Goal: Task Accomplishment & Management: Complete application form

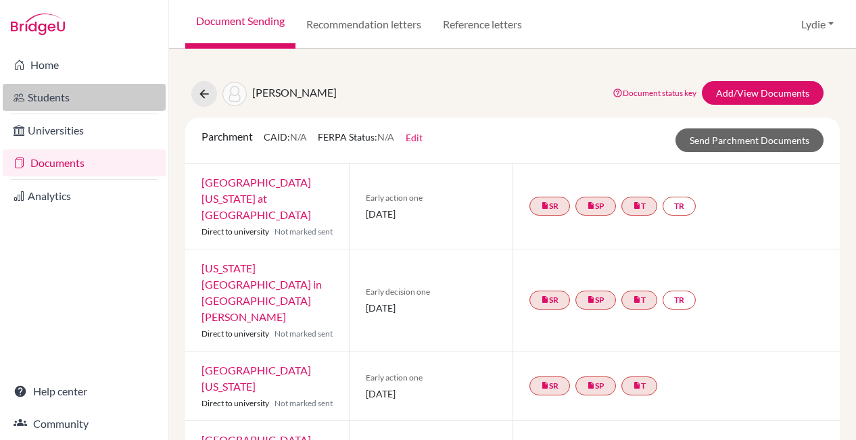
click at [60, 96] on link "Students" at bounding box center [84, 97] width 163 height 27
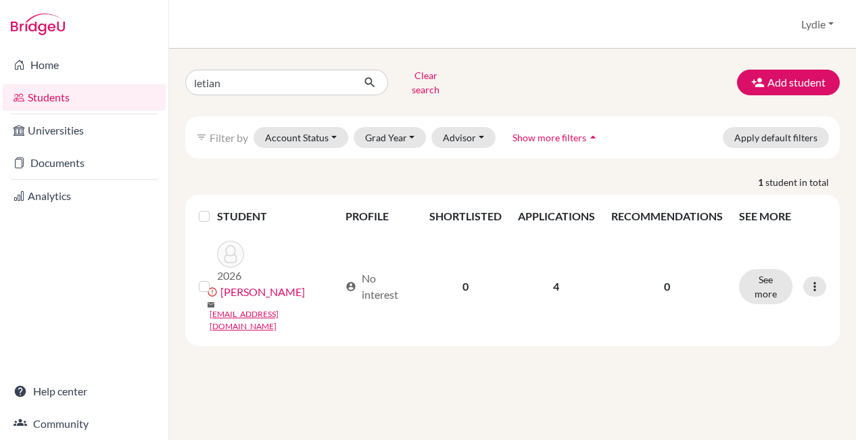
click at [161, 79] on div "Home Students Universities Documents Analytics Help center Community Students o…" at bounding box center [428, 220] width 856 height 440
click at [767, 76] on button "Add student" at bounding box center [788, 83] width 103 height 26
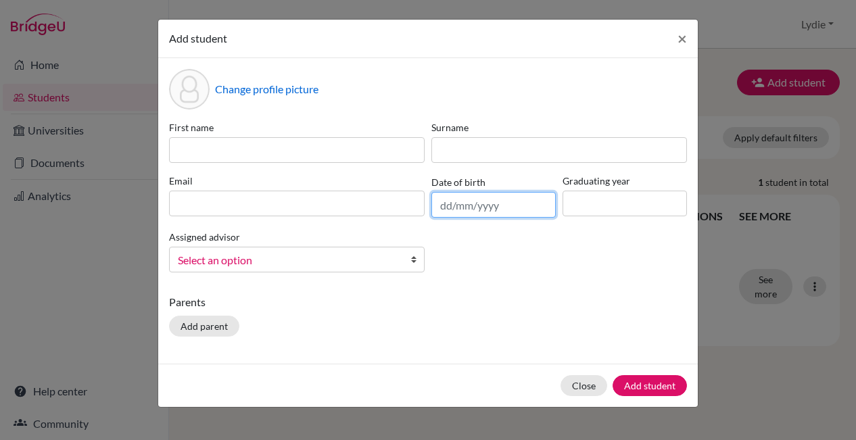
click at [485, 199] on input "text" at bounding box center [493, 205] width 124 height 26
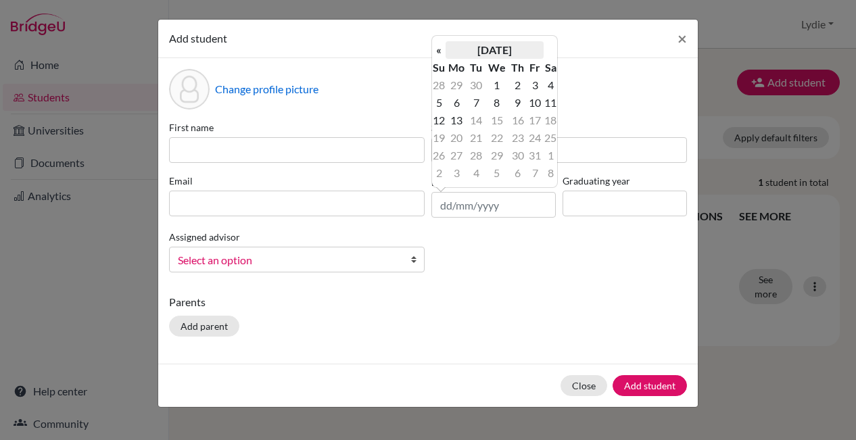
click at [516, 51] on th "[DATE]" at bounding box center [494, 50] width 98 height 18
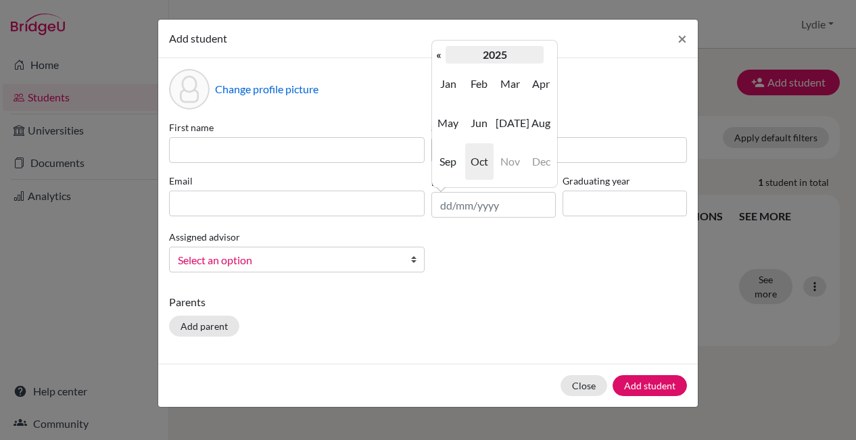
click at [490, 56] on th "2025" at bounding box center [494, 55] width 98 height 18
click at [443, 54] on th "«" at bounding box center [439, 55] width 14 height 18
click at [439, 49] on th "«" at bounding box center [439, 55] width 14 height 18
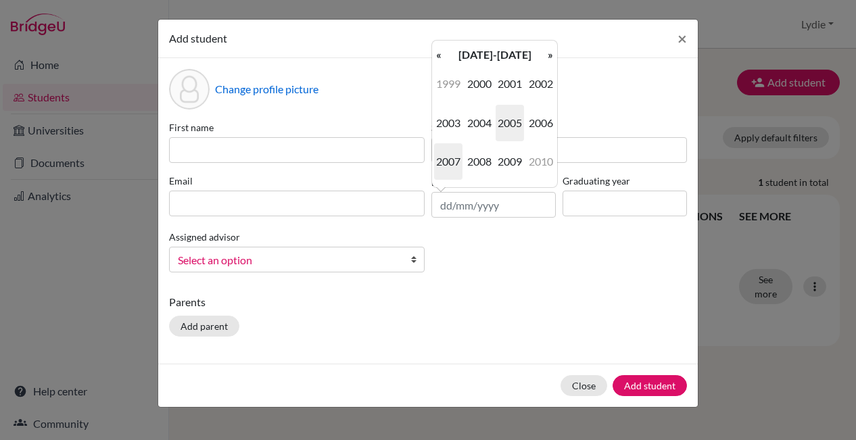
click at [455, 160] on span "2007" at bounding box center [448, 161] width 28 height 36
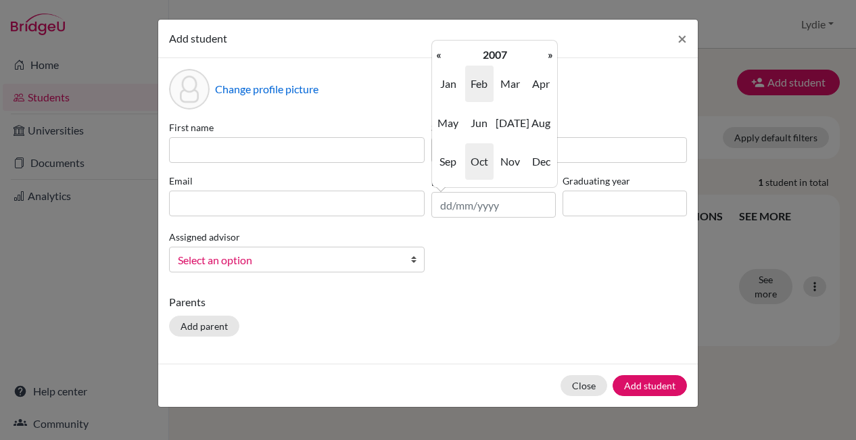
click at [483, 80] on span "Feb" at bounding box center [479, 84] width 28 height 36
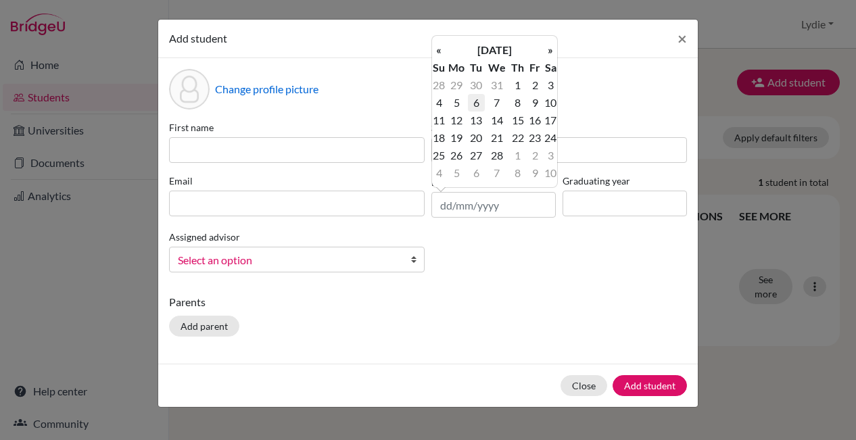
click at [480, 104] on td "6" at bounding box center [476, 103] width 17 height 18
type input "06/02/2007"
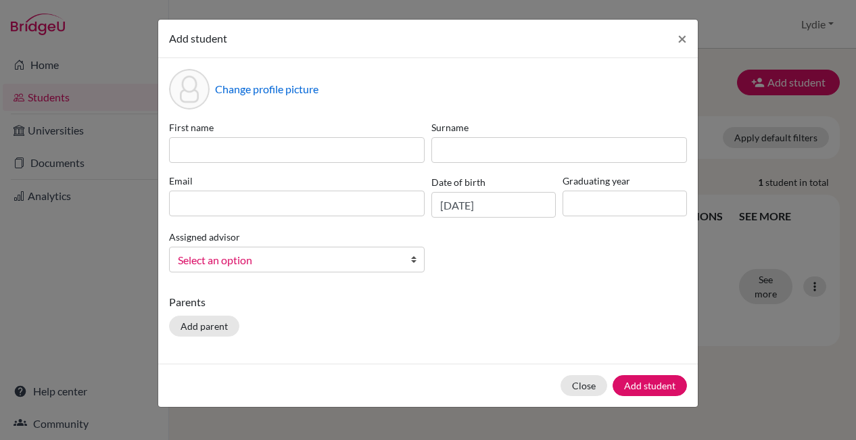
click at [529, 278] on div "First name Surname Email Date of birth 06/02/2007 Graduating year Assigned advi…" at bounding box center [428, 201] width 525 height 163
click at [581, 201] on input at bounding box center [624, 204] width 124 height 26
type input "2026"
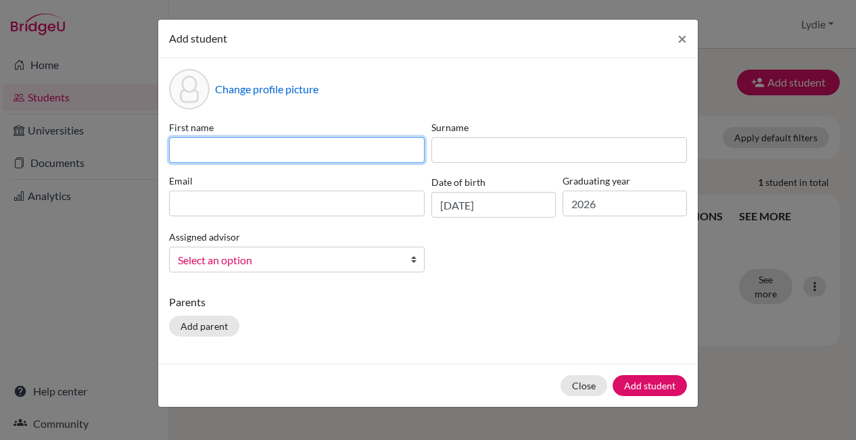
click at [233, 149] on input at bounding box center [296, 150] width 255 height 26
type input "Kairui"
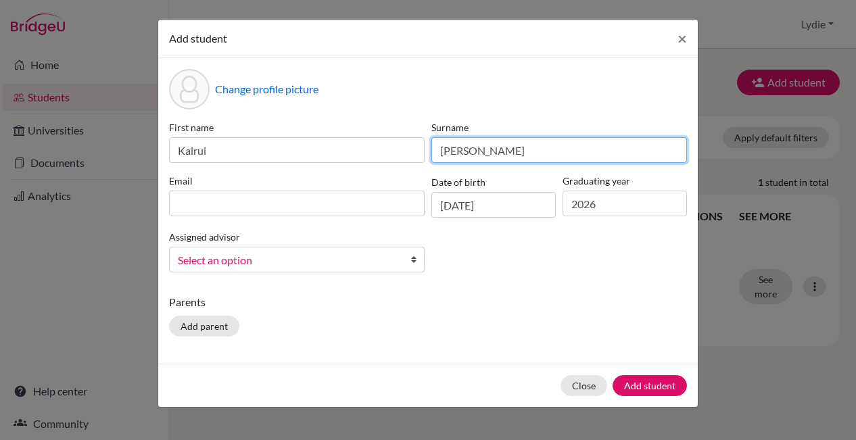
type input "Yang"
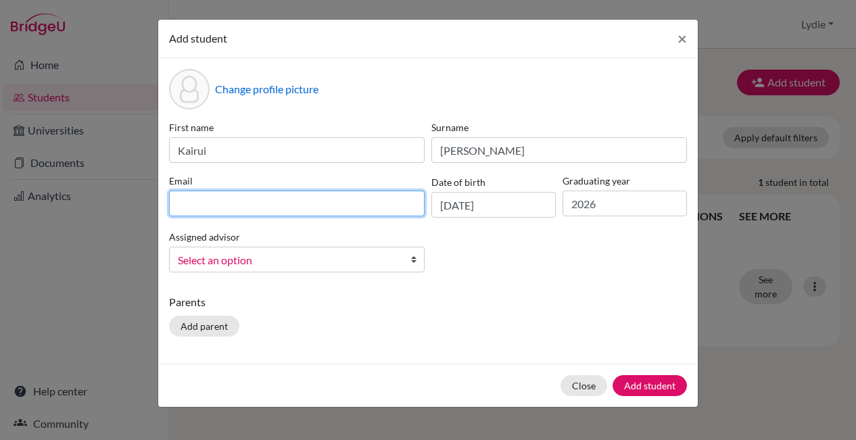
click at [214, 201] on input at bounding box center [296, 204] width 255 height 26
paste input "[EMAIL_ADDRESS][DOMAIN_NAME]"
type input "[EMAIL_ADDRESS][DOMAIN_NAME]"
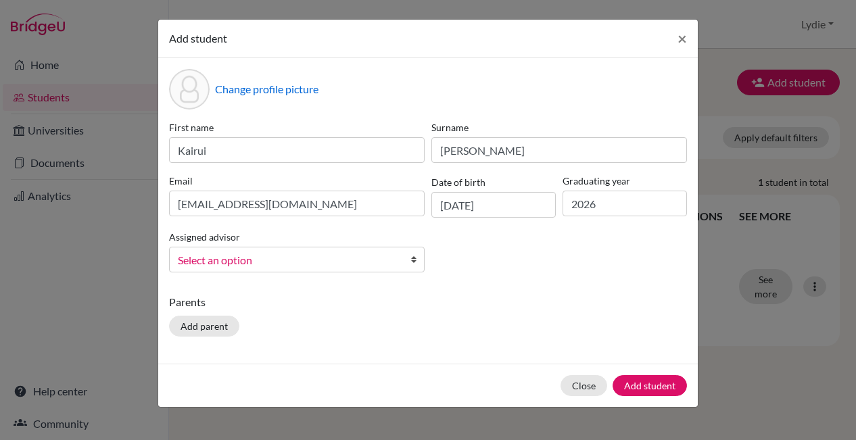
click at [204, 230] on label "Assigned advisor" at bounding box center [204, 237] width 71 height 14
click at [652, 393] on button "Add student" at bounding box center [649, 385] width 74 height 21
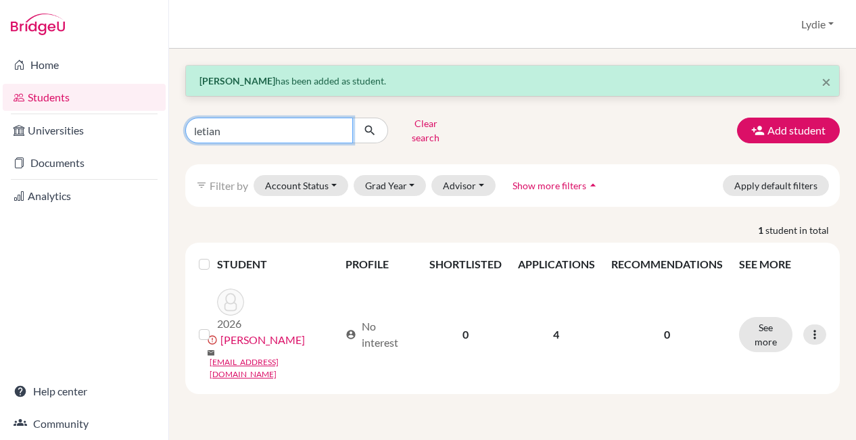
drag, startPoint x: 239, startPoint y: 123, endPoint x: 139, endPoint y: 115, distance: 100.4
click at [139, 115] on div "Home Students Universities Documents Analytics Help center Community Students o…" at bounding box center [428, 220] width 856 height 440
type input "kairui"
click button "submit" at bounding box center [370, 131] width 36 height 26
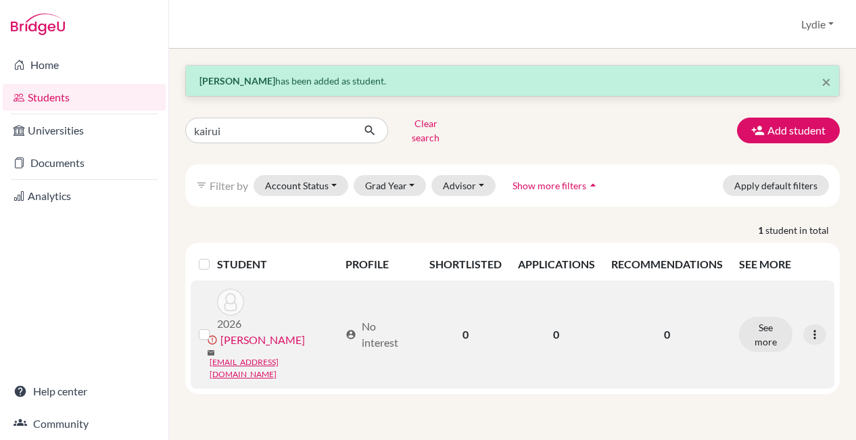
click at [254, 332] on link "[PERSON_NAME]" at bounding box center [262, 340] width 84 height 16
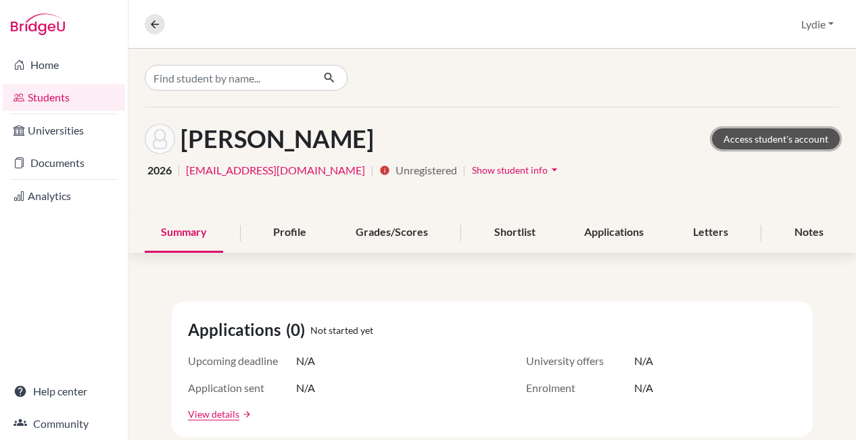
click at [750, 137] on link "Access student's account" at bounding box center [776, 138] width 128 height 21
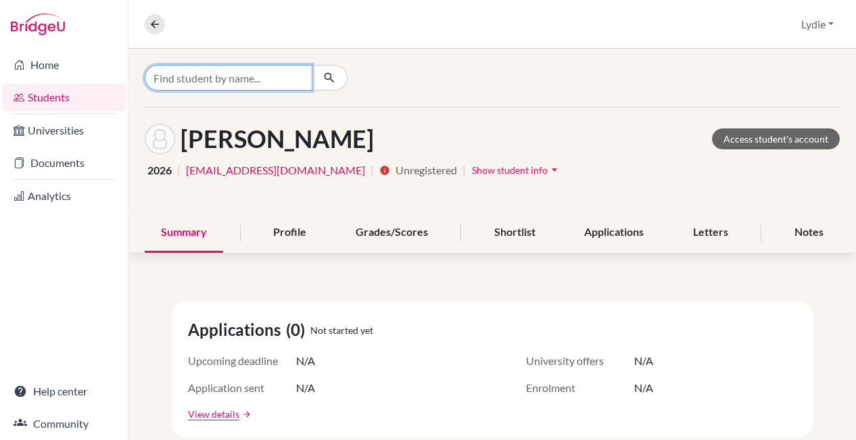
click at [241, 85] on input "Find student by name..." at bounding box center [229, 78] width 168 height 26
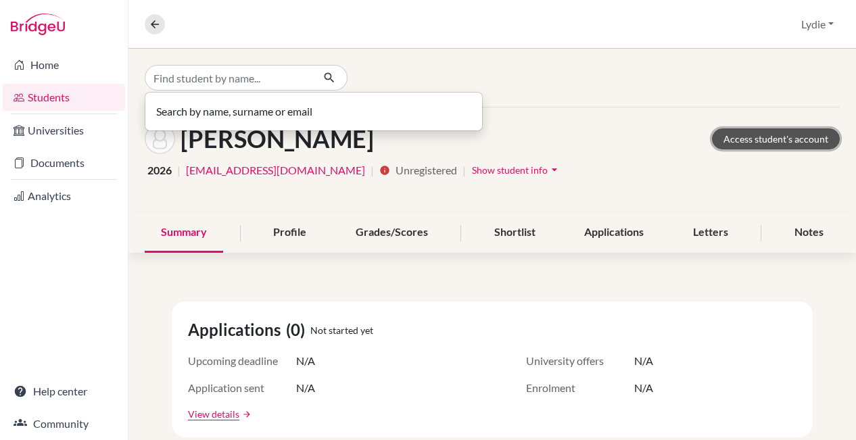
click at [718, 135] on link "Access student's account" at bounding box center [776, 138] width 128 height 21
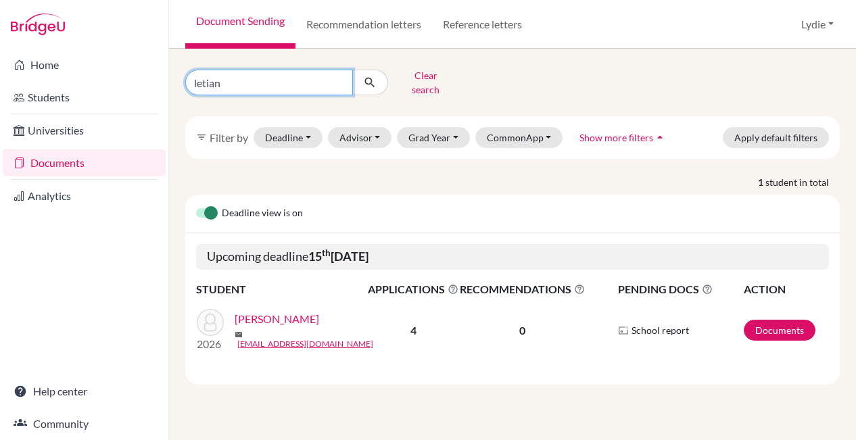
drag, startPoint x: 274, startPoint y: 77, endPoint x: 187, endPoint y: 67, distance: 88.5
click at [187, 70] on div "letian" at bounding box center [286, 83] width 203 height 26
type input "kairui"
click button "submit" at bounding box center [370, 83] width 36 height 26
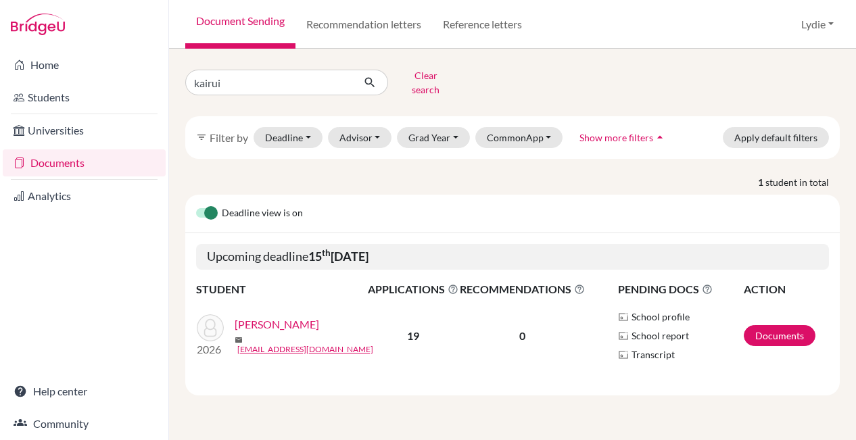
click at [262, 320] on link "[PERSON_NAME]" at bounding box center [277, 324] width 84 height 16
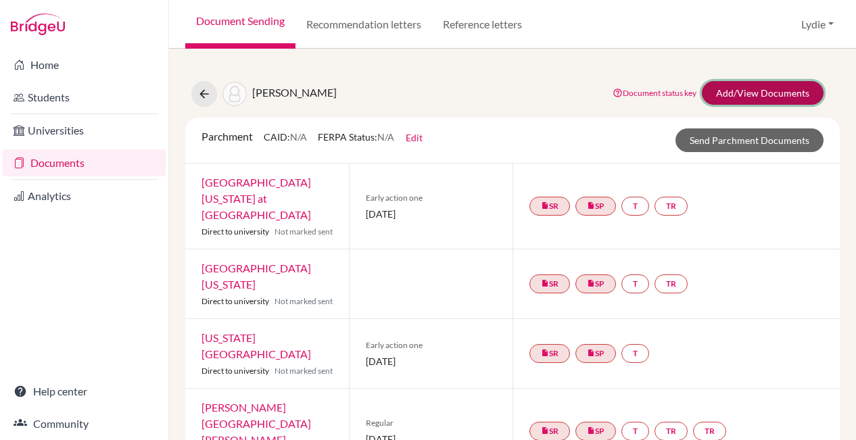
click at [733, 95] on link "Add/View Documents" at bounding box center [763, 93] width 122 height 24
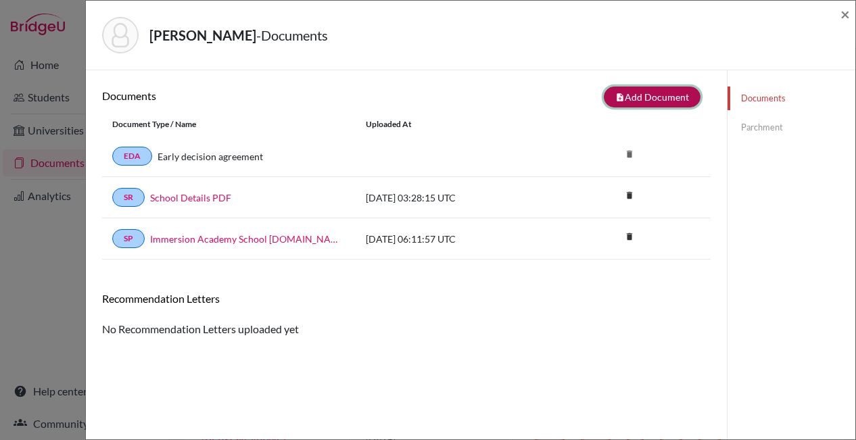
click at [628, 100] on button "note_add Add Document" at bounding box center [652, 97] width 97 height 21
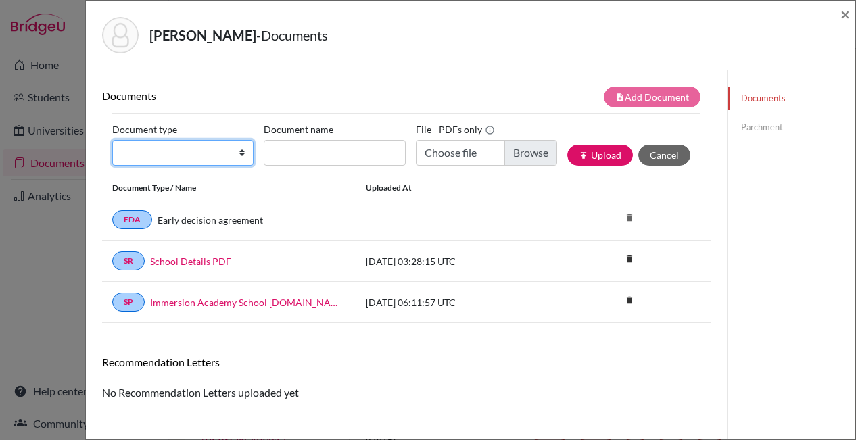
click at [180, 155] on select "Change explanation for Common App reports Counselor recommendation Fee waiver I…" at bounding box center [182, 153] width 141 height 26
select select "2"
click at [112, 140] on select "Change explanation for Common App reports Counselor recommendation Fee waiver I…" at bounding box center [182, 153] width 141 height 26
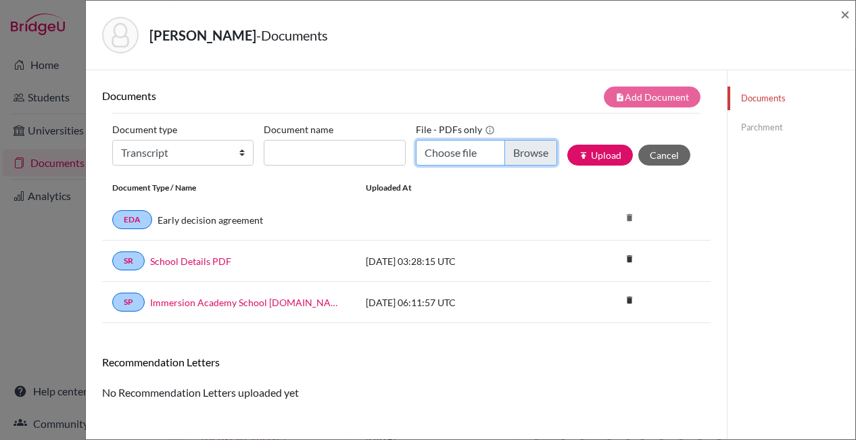
click at [515, 150] on input "Choose file" at bounding box center [486, 153] width 141 height 26
type input "C:\fakepath\Kairui Yang-Immersion Transcript.pdf"
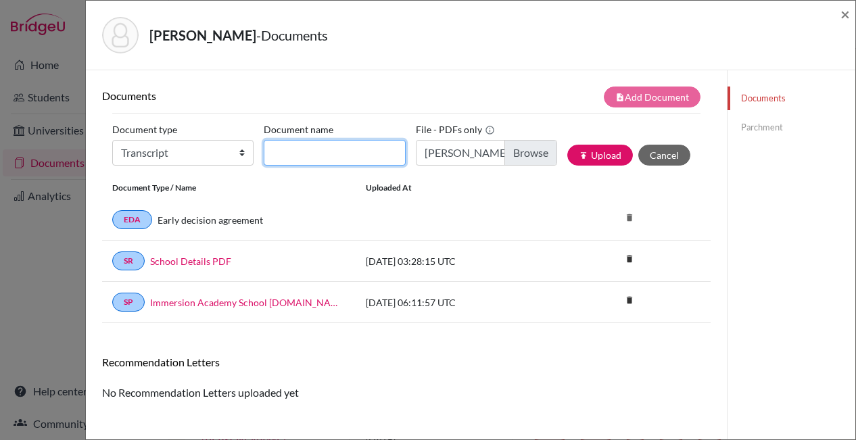
click at [312, 149] on input "Document name" at bounding box center [334, 153] width 141 height 26
type input "Transcript"
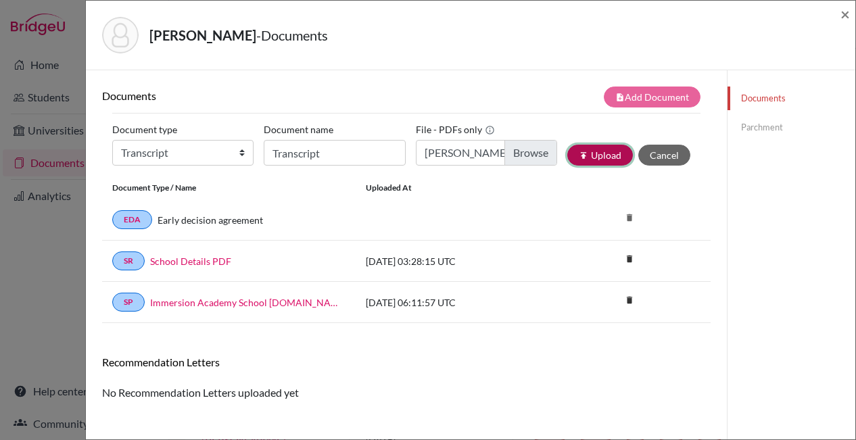
click at [584, 157] on button "publish Upload" at bounding box center [600, 155] width 66 height 21
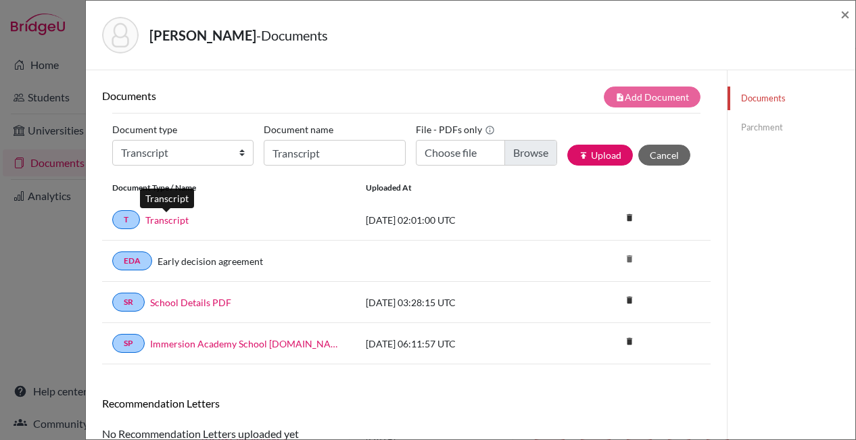
click at [180, 223] on link "Transcript" at bounding box center [166, 220] width 43 height 14
click at [756, 132] on link "Parchment" at bounding box center [791, 128] width 128 height 24
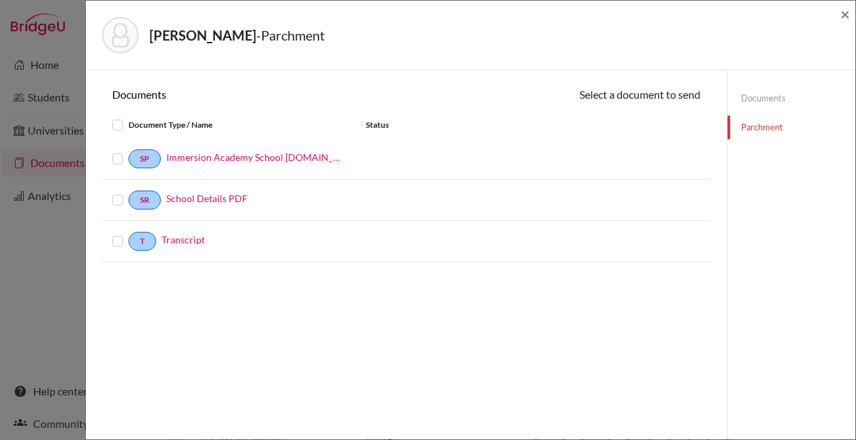
click at [128, 151] on label at bounding box center [128, 151] width 0 height 0
click at [0, 0] on input "checkbox" at bounding box center [0, 0] width 0 height 0
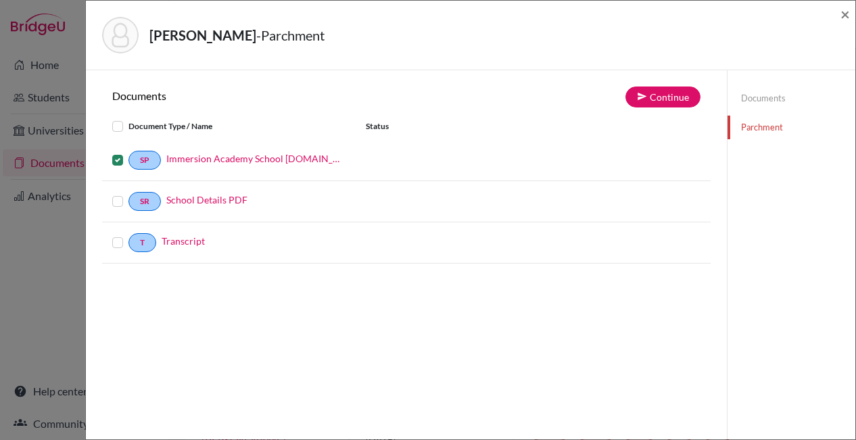
click at [128, 235] on label at bounding box center [128, 235] width 0 height 0
click at [0, 0] on input "checkbox" at bounding box center [0, 0] width 0 height 0
click at [650, 99] on button "Continue" at bounding box center [662, 97] width 75 height 21
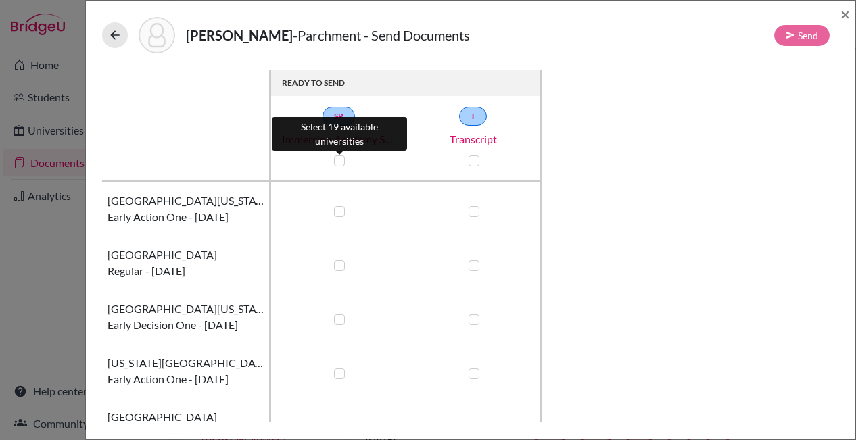
click at [337, 160] on label at bounding box center [339, 160] width 11 height 11
click at [337, 160] on input "checkbox" at bounding box center [336, 160] width 11 height 14
checkbox input "true"
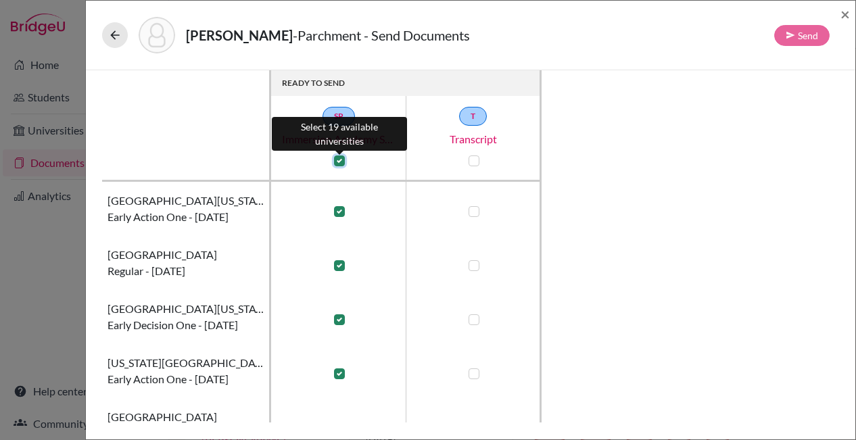
checkbox input "true"
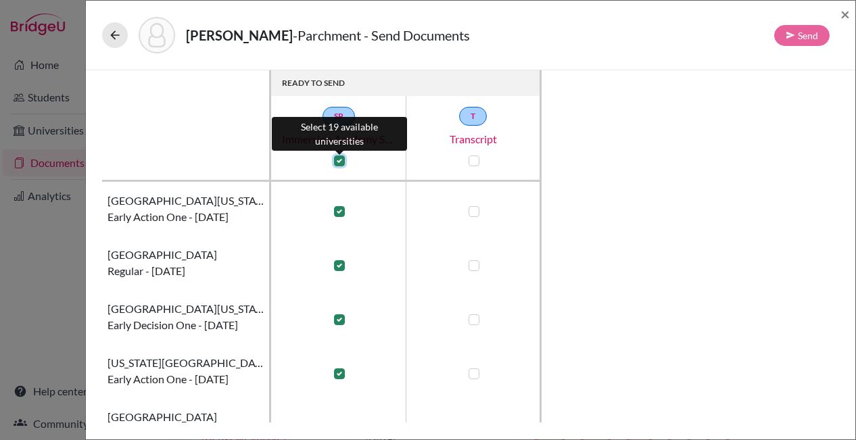
checkbox input "true"
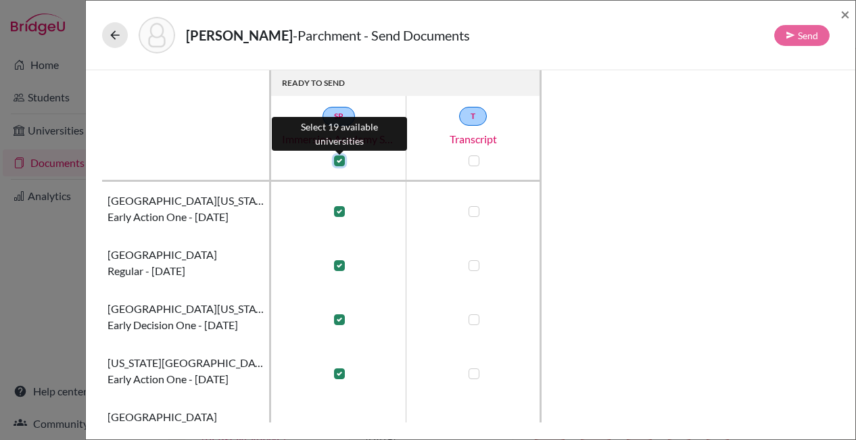
checkbox input "true"
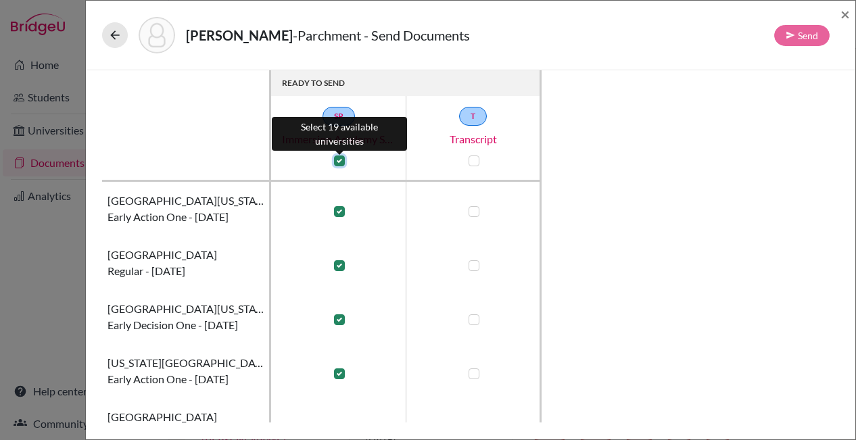
checkbox input "true"
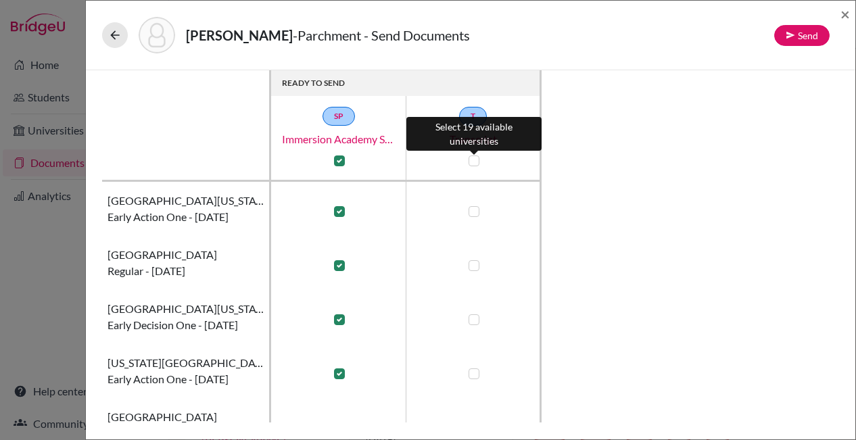
click at [470, 160] on label at bounding box center [473, 160] width 11 height 11
click at [470, 160] on input "checkbox" at bounding box center [470, 160] width 11 height 14
checkbox input "true"
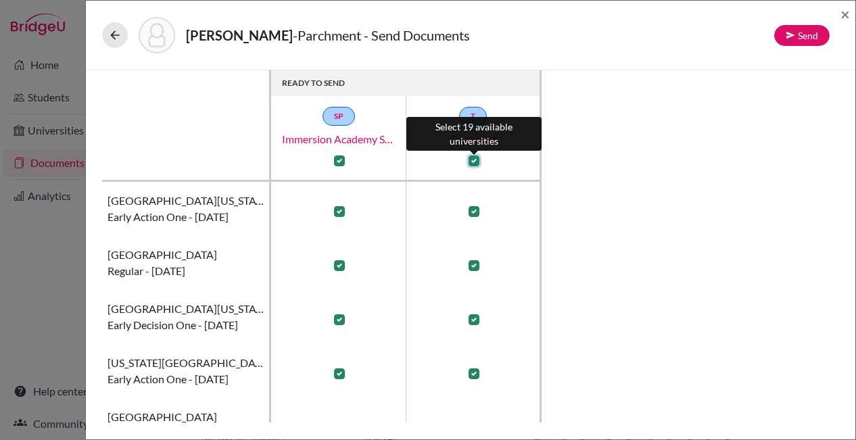
checkbox input "true"
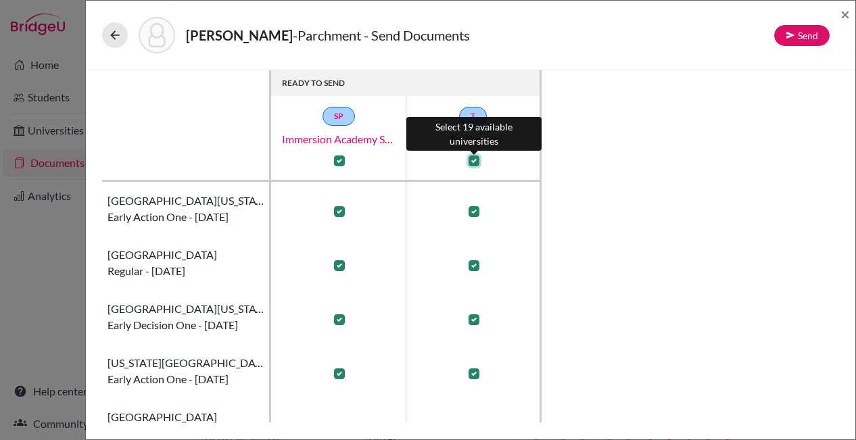
checkbox input "true"
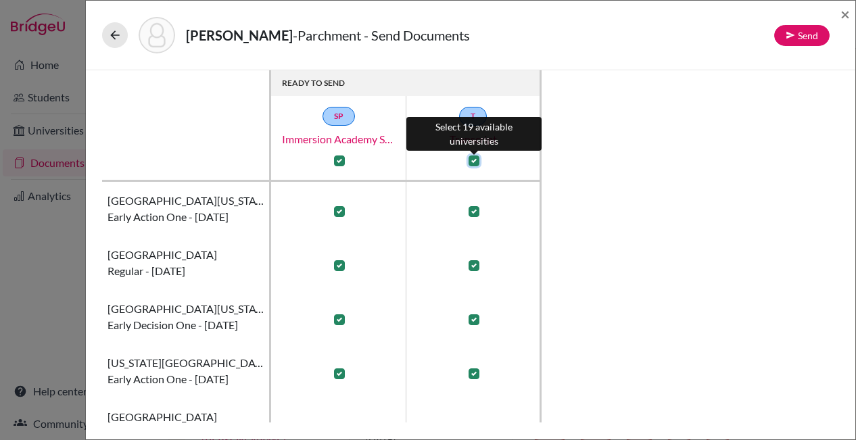
checkbox input "true"
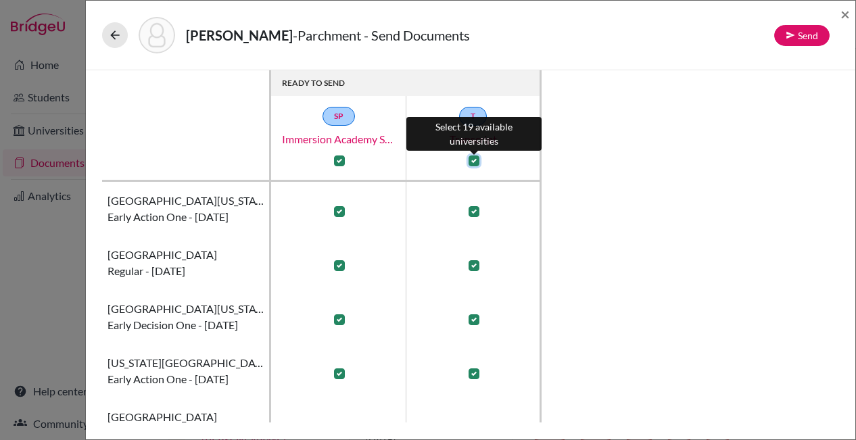
checkbox input "true"
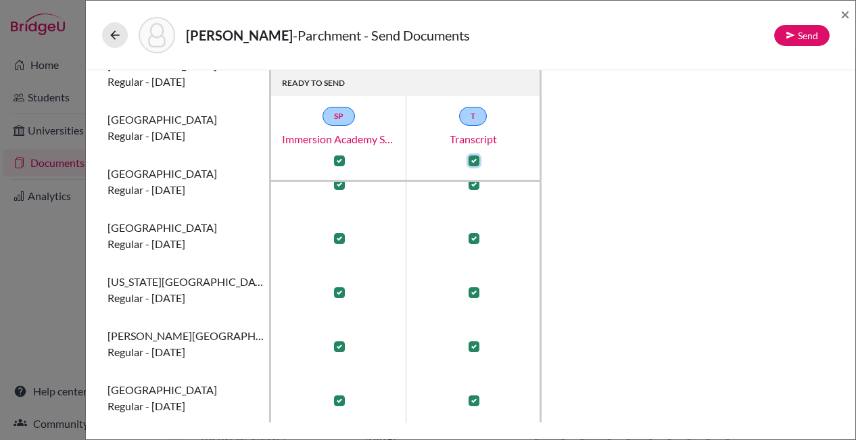
scroll to position [391, 0]
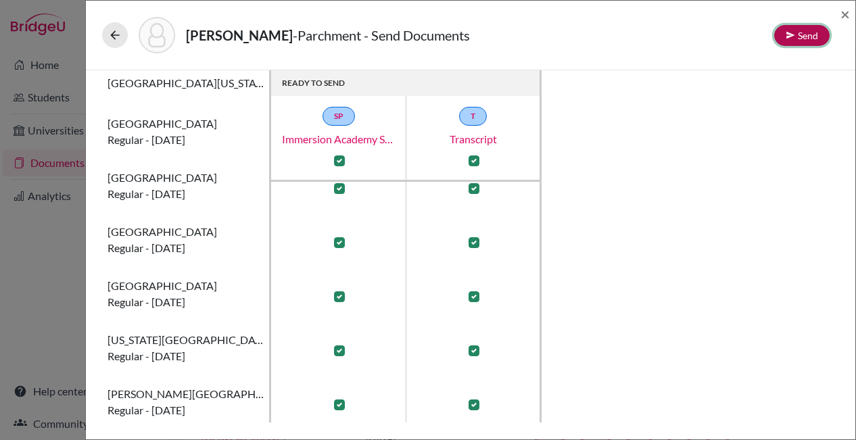
click at [794, 36] on icon at bounding box center [789, 34] width 9 height 9
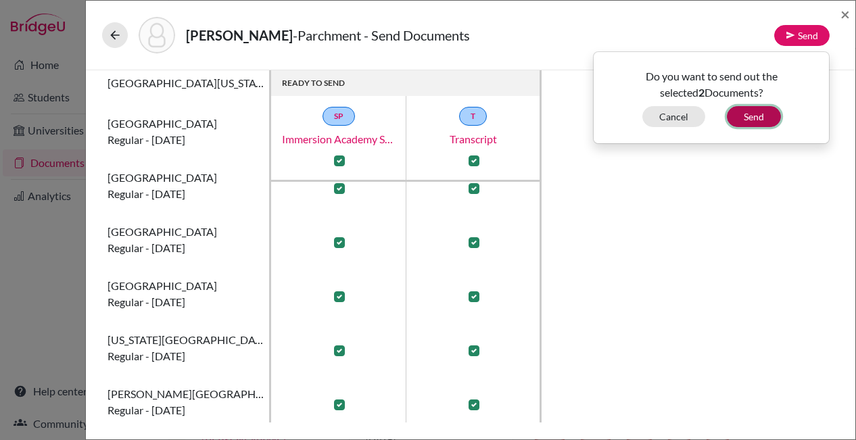
click at [761, 112] on button "Send" at bounding box center [754, 116] width 54 height 21
checkbox input "false"
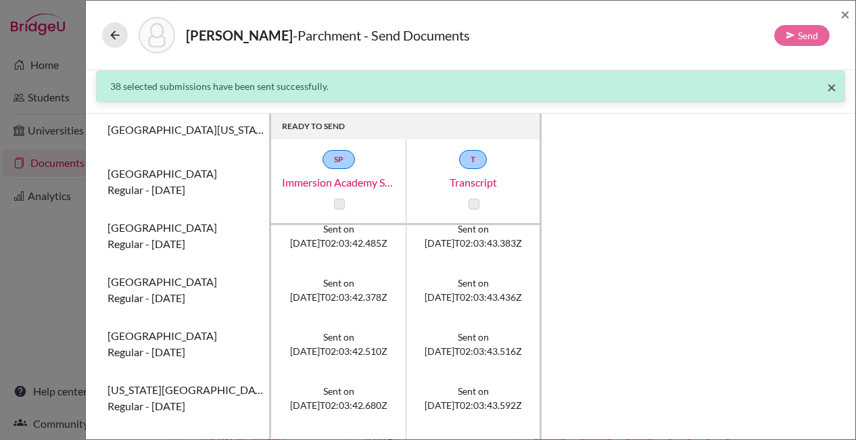
click at [827, 87] on span "×" at bounding box center [831, 87] width 9 height 20
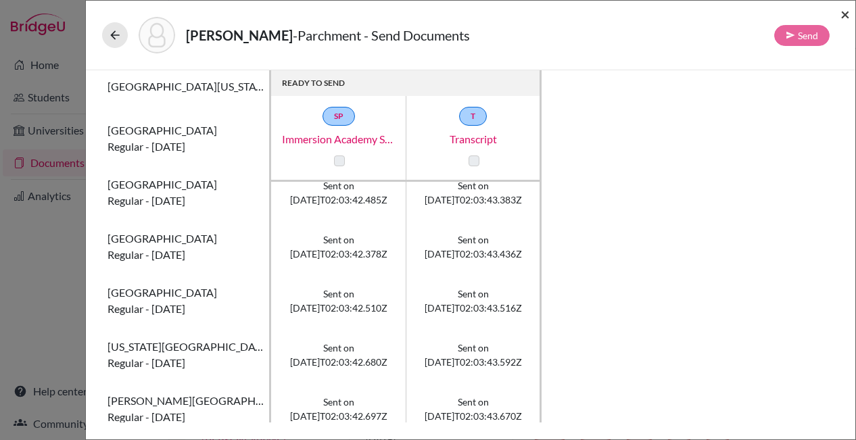
click at [845, 15] on span "×" at bounding box center [844, 14] width 9 height 20
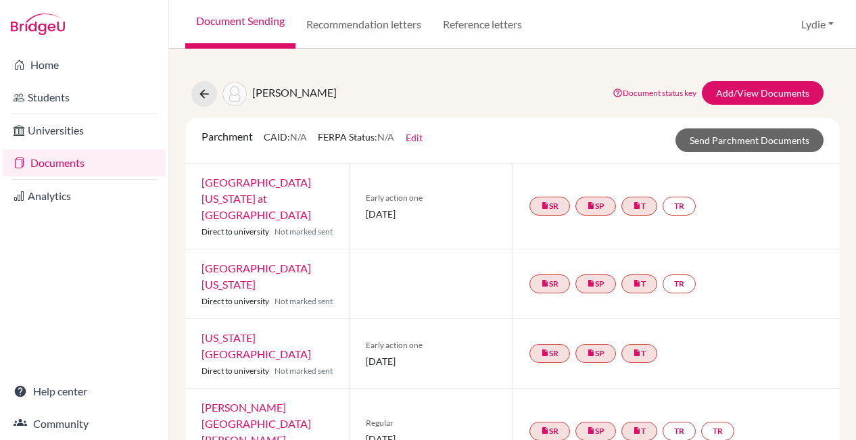
click at [750, 249] on div "insert_drive_file SR insert_drive_file SP insert_drive_file T TR" at bounding box center [675, 283] width 327 height 69
